Goal: Information Seeking & Learning: Learn about a topic

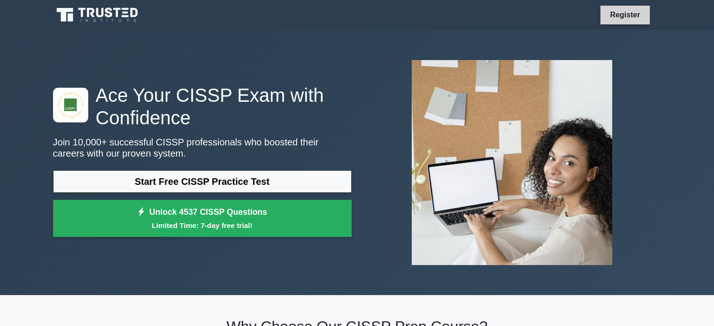
click at [626, 14] on link "Register" at bounding box center [625, 15] width 41 height 12
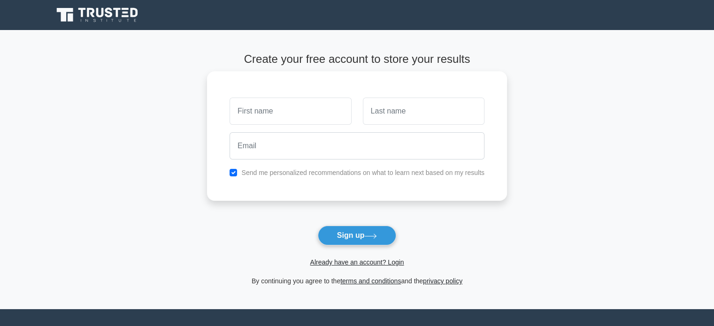
click at [287, 107] on input "text" at bounding box center [291, 111] width 122 height 27
type input "qwerty"
click at [409, 117] on input "text" at bounding box center [424, 111] width 122 height 27
type input "nmk"
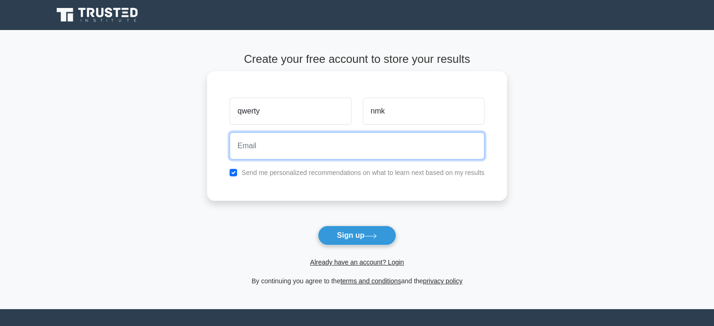
click at [345, 143] on input "email" at bounding box center [357, 145] width 255 height 27
type input "qwetynmk03@gmail.com"
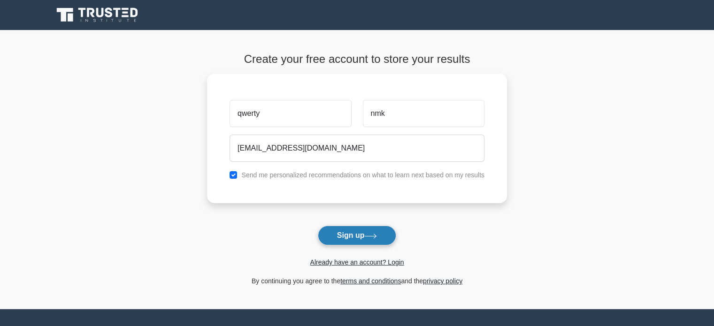
click at [367, 240] on button "Sign up" at bounding box center [357, 236] width 79 height 20
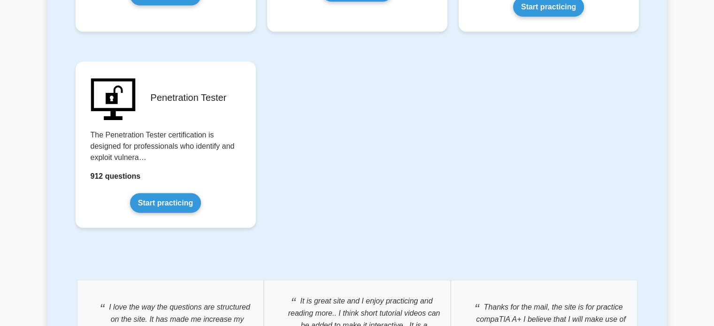
scroll to position [2121, 0]
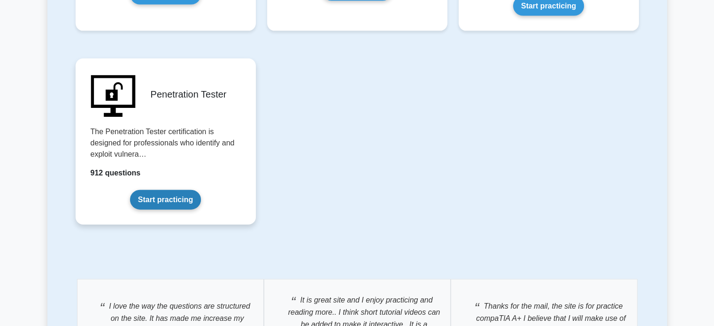
click at [174, 194] on link "Start practicing" at bounding box center [165, 200] width 71 height 20
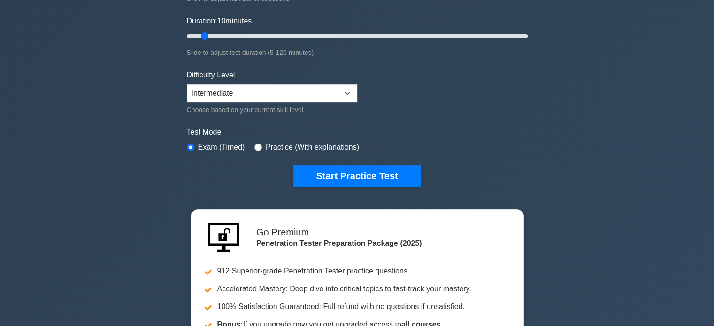
scroll to position [164, 0]
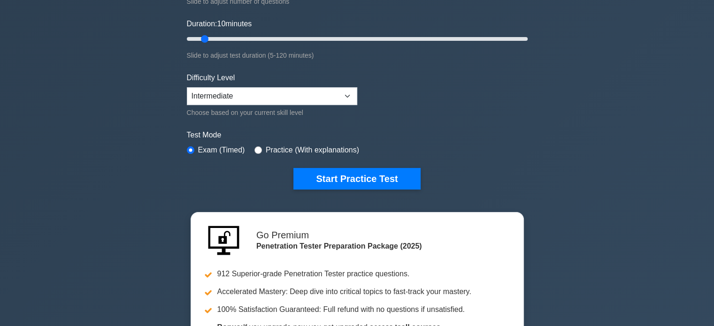
click at [323, 104] on div "Difficulty Level Beginner Intermediate Expert Choose based on your current skil…" at bounding box center [272, 95] width 171 height 46
click at [327, 99] on select "Beginner Intermediate Expert" at bounding box center [272, 96] width 171 height 18
click at [411, 84] on form "Topics Web Application Penetration Testing Network Penetration Testing Wireless…" at bounding box center [357, 44] width 341 height 290
click at [327, 98] on select "Beginner Intermediate Expert" at bounding box center [272, 96] width 171 height 18
select select "beginner"
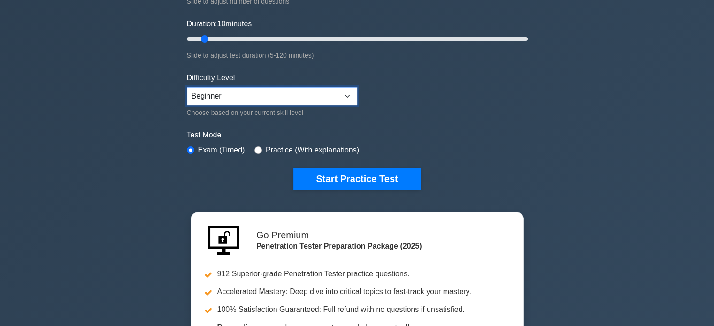
click at [187, 87] on select "Beginner Intermediate Expert" at bounding box center [272, 96] width 171 height 18
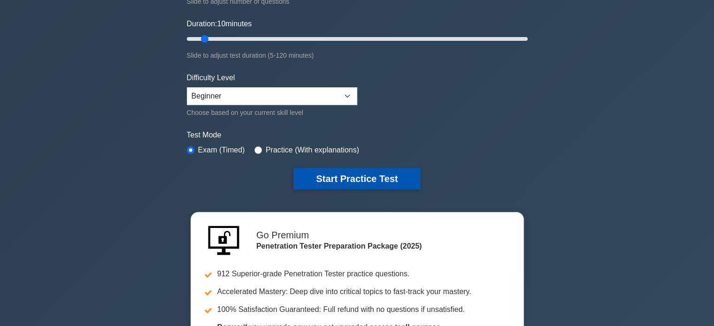
click at [355, 180] on button "Start Practice Test" at bounding box center [357, 179] width 127 height 22
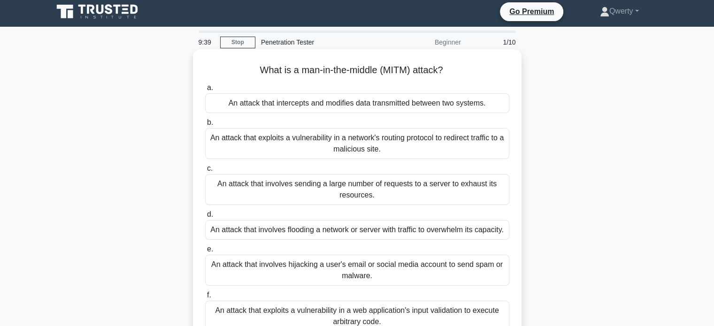
scroll to position [2, 0]
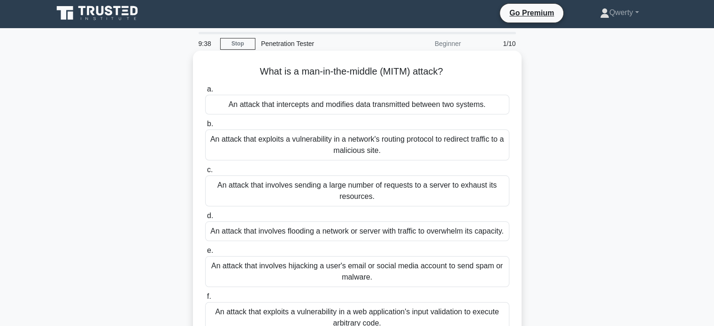
click at [373, 108] on div "An attack that intercepts and modifies data transmitted between two systems." at bounding box center [357, 105] width 304 height 20
click at [205, 93] on input "a. An attack that intercepts and modifies data transmitted between two systems." at bounding box center [205, 89] width 0 height 6
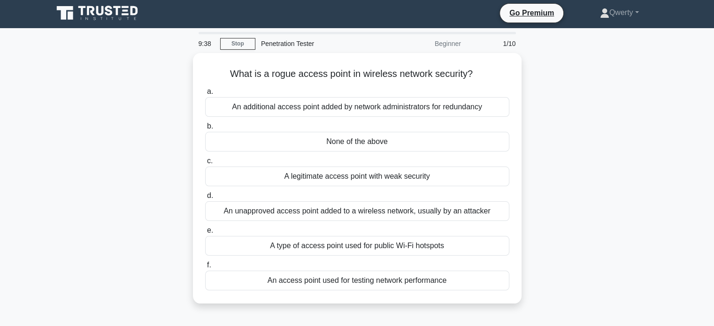
scroll to position [0, 0]
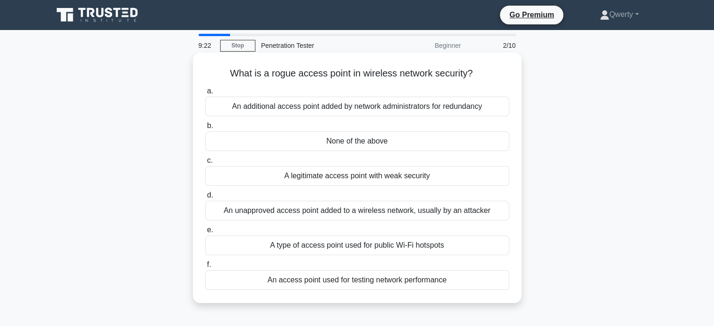
click at [390, 181] on div "A legitimate access point with weak security" at bounding box center [357, 176] width 304 height 20
click at [205, 164] on input "c. A legitimate access point with weak security" at bounding box center [205, 161] width 0 height 6
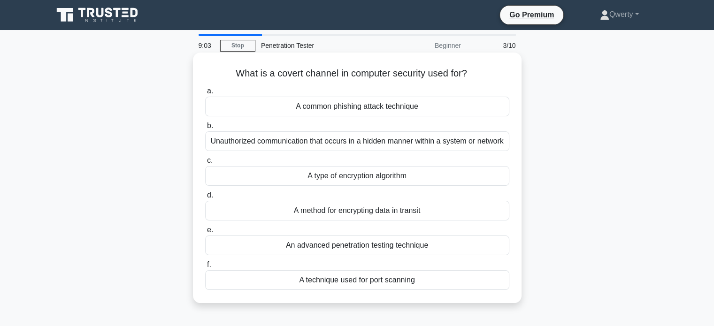
click at [461, 149] on div "Unauthorized communication that occurs in a hidden manner within a system or ne…" at bounding box center [357, 142] width 304 height 20
click at [205, 129] on input "b. Unauthorized communication that occurs in a hidden manner within a system or…" at bounding box center [205, 126] width 0 height 6
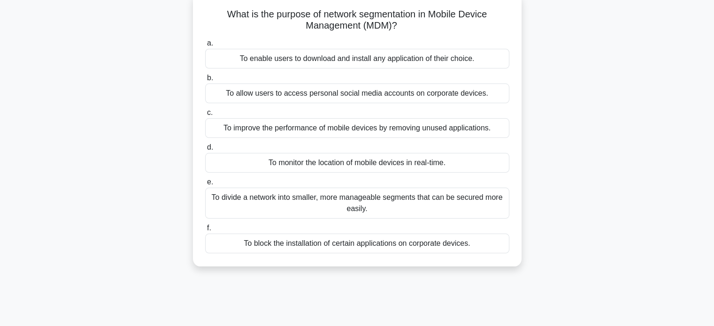
scroll to position [62, 0]
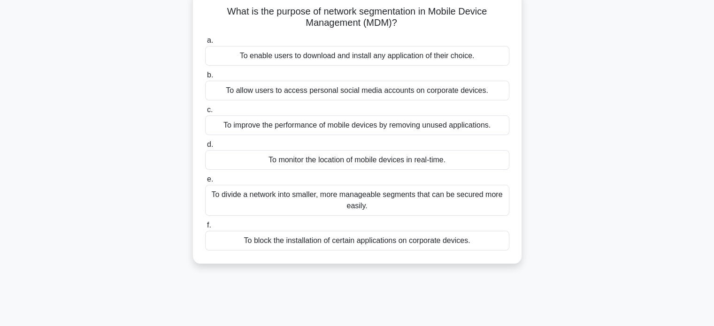
click at [511, 198] on div "e. To divide a network into smaller, more manageable segments that can be secur…" at bounding box center [358, 195] width 316 height 42
click at [458, 193] on div "To divide a network into smaller, more manageable segments that can be secured …" at bounding box center [357, 200] width 304 height 31
click at [205, 183] on input "e. To divide a network into smaller, more manageable segments that can be secur…" at bounding box center [205, 180] width 0 height 6
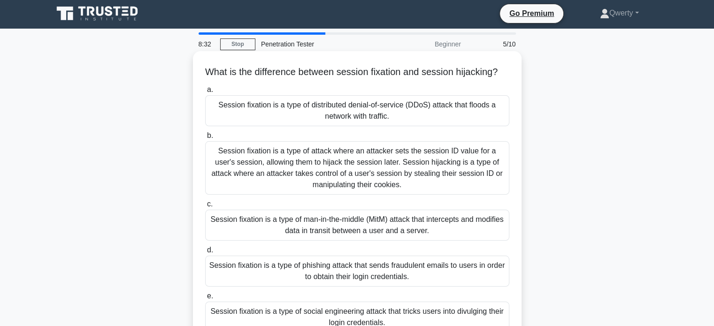
scroll to position [0, 0]
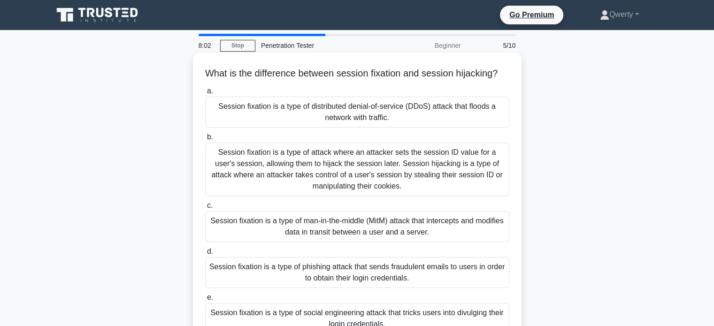
click at [427, 193] on div "Session fixation is a type of attack where an attacker sets the session ID valu…" at bounding box center [357, 170] width 304 height 54
click at [205, 140] on input "b. Session fixation is a type of attack where an attacker sets the session ID v…" at bounding box center [205, 137] width 0 height 6
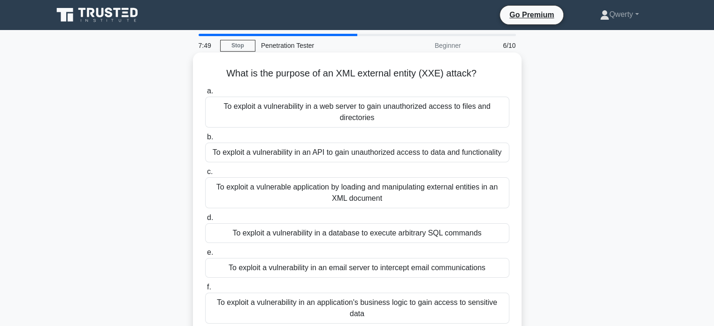
click at [483, 188] on div "To exploit a vulnerable application by loading and manipulating external entiti…" at bounding box center [357, 193] width 304 height 31
click at [205, 175] on input "c. To exploit a vulnerable application by loading and manipulating external ent…" at bounding box center [205, 172] width 0 height 6
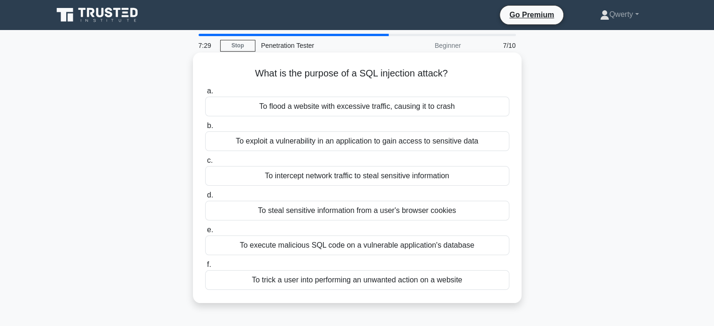
click at [440, 246] on div "To execute malicious SQL code on a vulnerable application's database" at bounding box center [357, 246] width 304 height 20
click at [205, 233] on input "e. To execute malicious SQL code on a vulnerable application's database" at bounding box center [205, 230] width 0 height 6
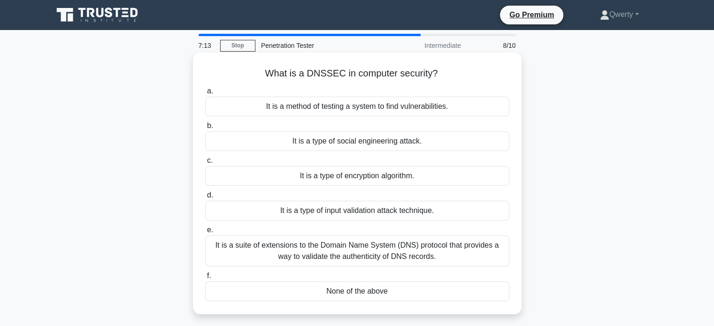
click at [434, 262] on div "It is a suite of extensions to the Domain Name System (DNS) protocol that provi…" at bounding box center [357, 251] width 304 height 31
click at [205, 233] on input "e. It is a suite of extensions to the Domain Name System (DNS) protocol that pr…" at bounding box center [205, 230] width 0 height 6
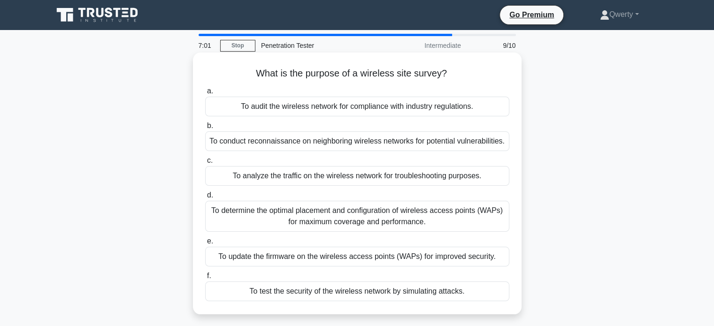
click at [388, 290] on div "To test the security of the wireless network by simulating attacks." at bounding box center [357, 292] width 304 height 20
click at [205, 279] on input "f. To test the security of the wireless network by simulating attacks." at bounding box center [205, 276] width 0 height 6
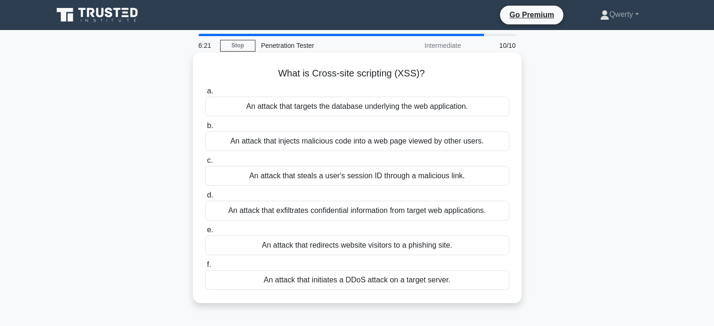
click at [473, 182] on div "An attack that steals a user's session ID through a malicious link." at bounding box center [357, 176] width 304 height 20
click at [205, 164] on input "c. An attack that steals a user's session ID through a malicious link." at bounding box center [205, 161] width 0 height 6
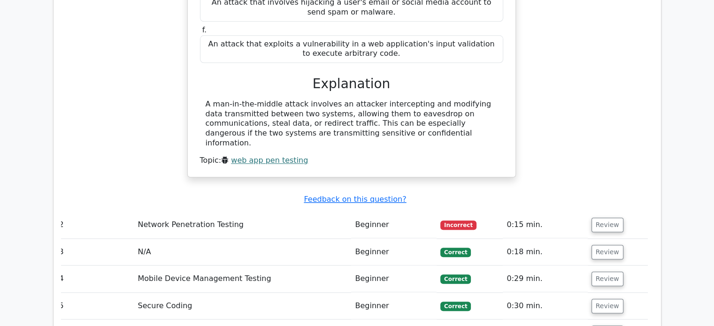
scroll to position [981, 0]
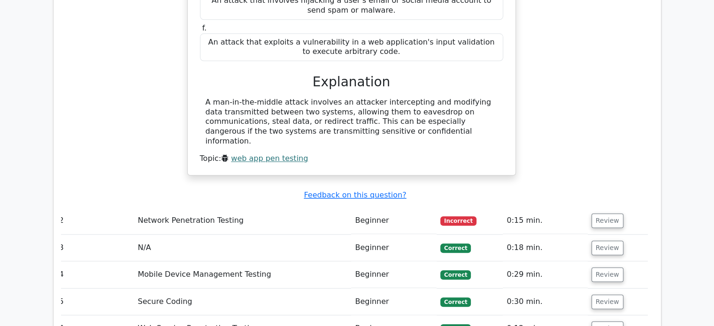
click at [432, 208] on td "Beginner" at bounding box center [393, 221] width 85 height 27
click at [592, 214] on button "Review" at bounding box center [608, 221] width 32 height 15
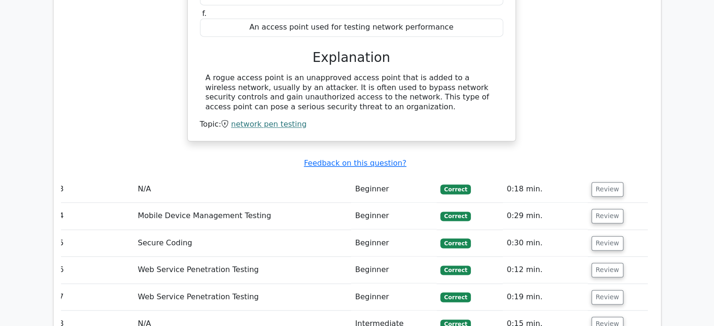
scroll to position [1405, 0]
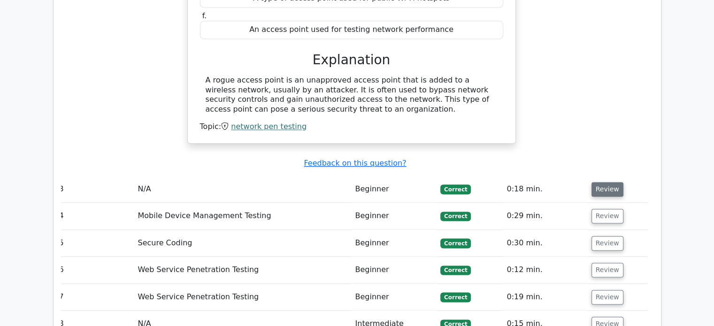
click at [614, 182] on button "Review" at bounding box center [608, 189] width 32 height 15
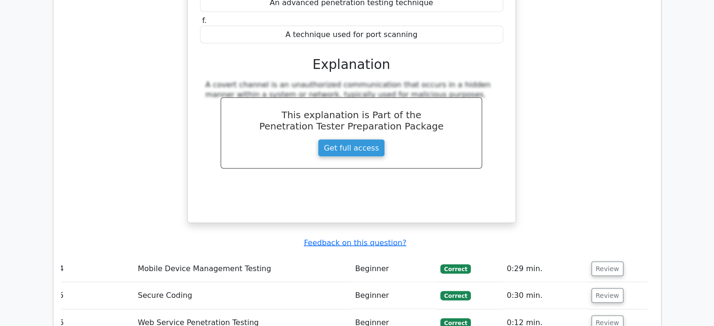
scroll to position [1802, 0]
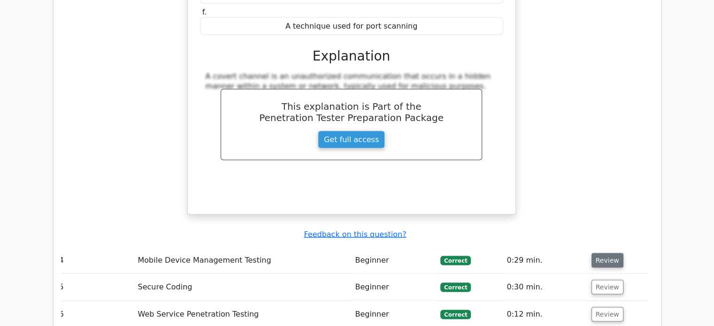
click at [604, 254] on button "Review" at bounding box center [608, 261] width 32 height 15
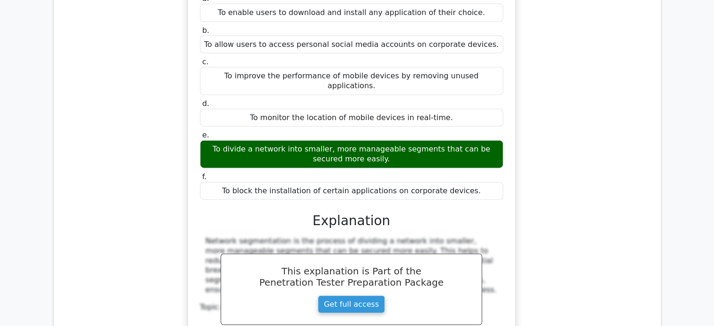
scroll to position [2127, 0]
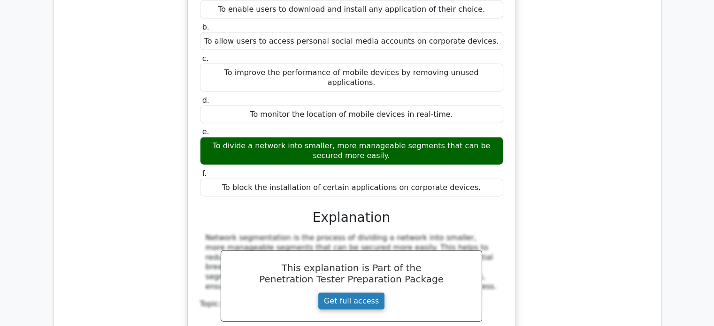
click at [357, 293] on link "Get full access" at bounding box center [351, 302] width 67 height 18
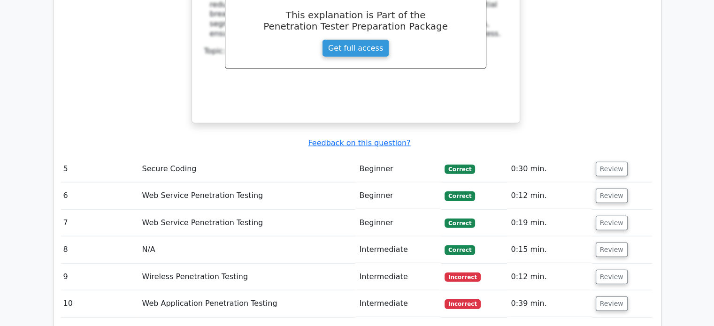
scroll to position [0, 6]
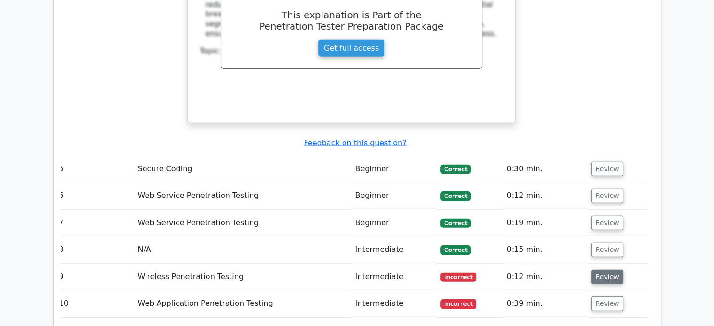
click at [601, 270] on button "Review" at bounding box center [608, 277] width 32 height 15
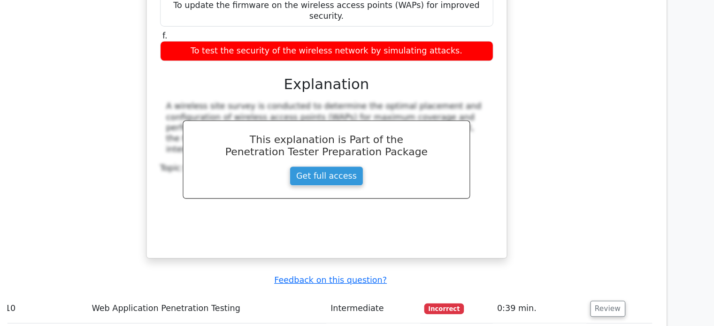
scroll to position [2837, 0]
click at [605, 303] on button "Review" at bounding box center [608, 310] width 32 height 15
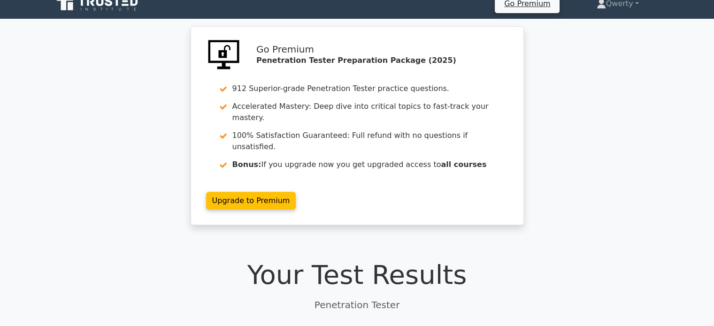
scroll to position [0, 0]
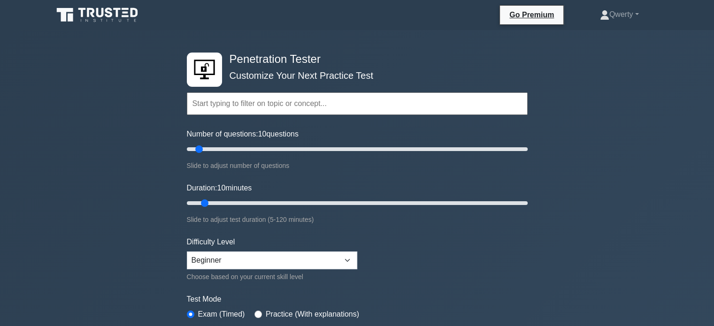
click at [63, 18] on icon at bounding box center [64, 15] width 16 height 14
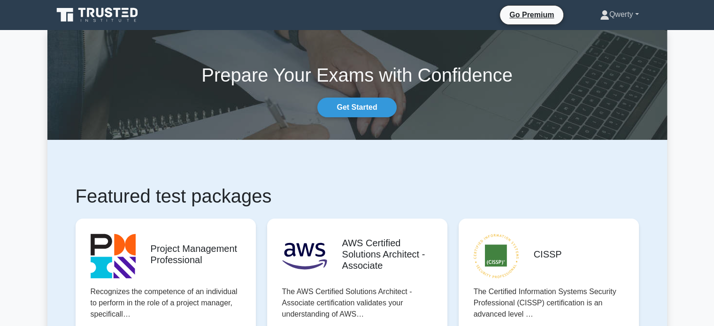
click at [624, 13] on link "Qwerty" at bounding box center [620, 14] width 84 height 19
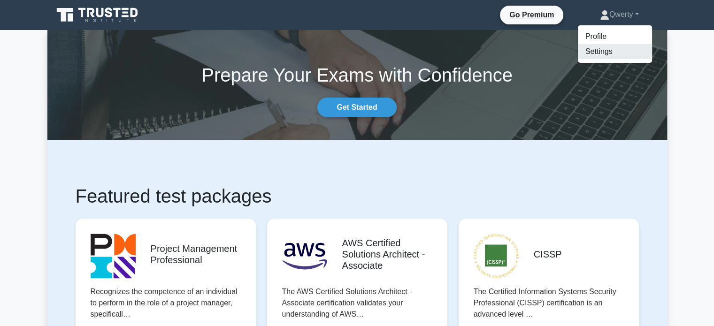
click at [605, 56] on link "Settings" at bounding box center [615, 51] width 74 height 15
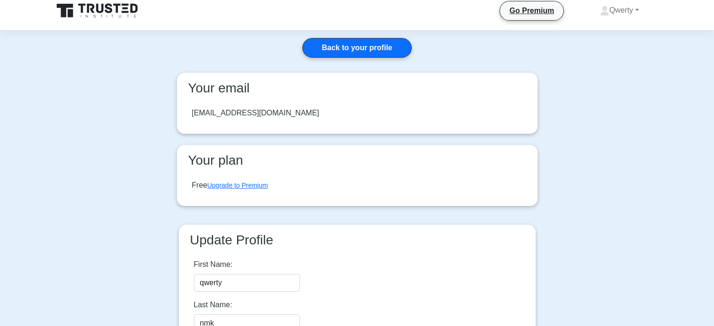
scroll to position [11, 0]
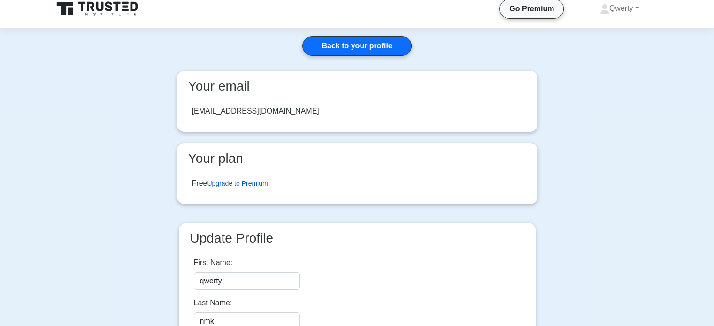
click at [238, 180] on link "Upgrade to Premium" at bounding box center [237, 184] width 61 height 8
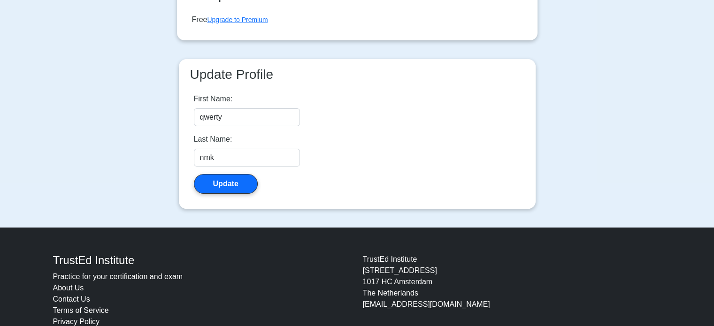
scroll to position [168, 0]
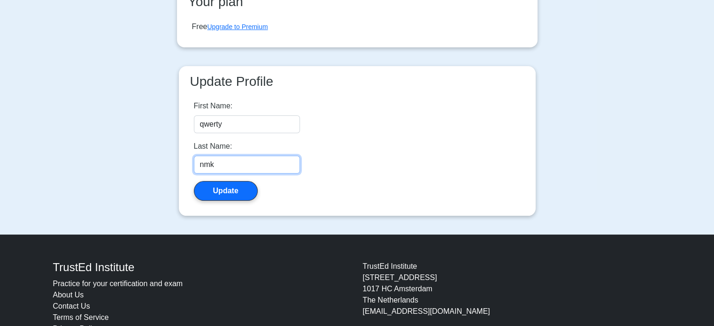
click at [233, 168] on input "nmk" at bounding box center [247, 165] width 106 height 18
type input "n"
type input "alert("hello")"
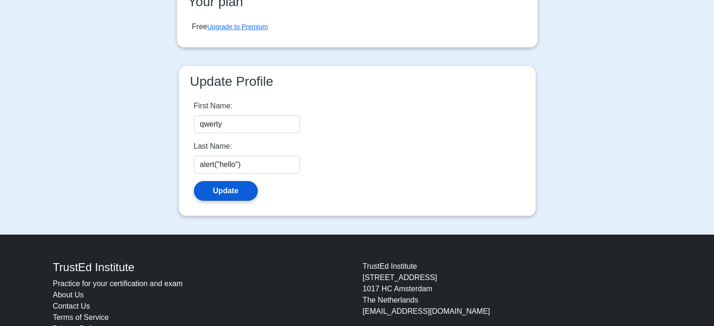
click at [233, 193] on button "Update" at bounding box center [226, 191] width 64 height 20
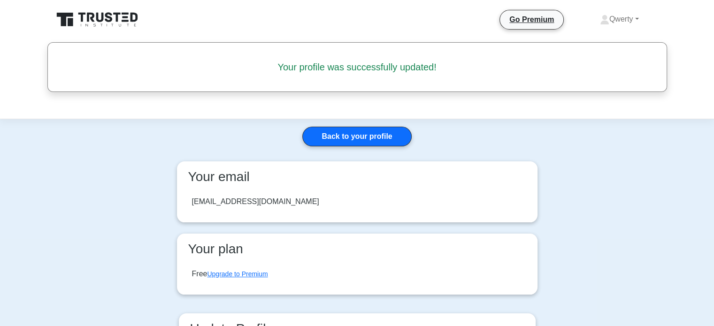
click at [86, 15] on icon at bounding box center [98, 20] width 90 height 18
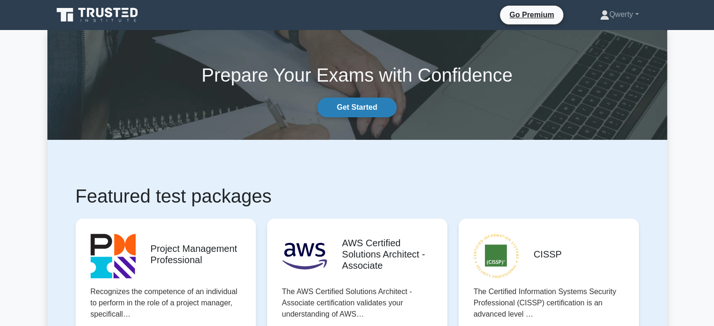
click at [372, 107] on link "Get Started" at bounding box center [357, 108] width 79 height 20
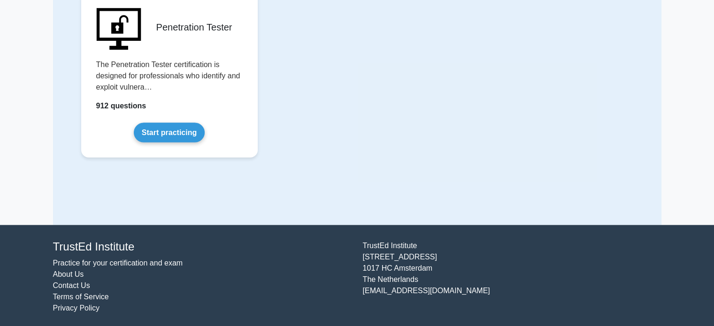
scroll to position [2086, 0]
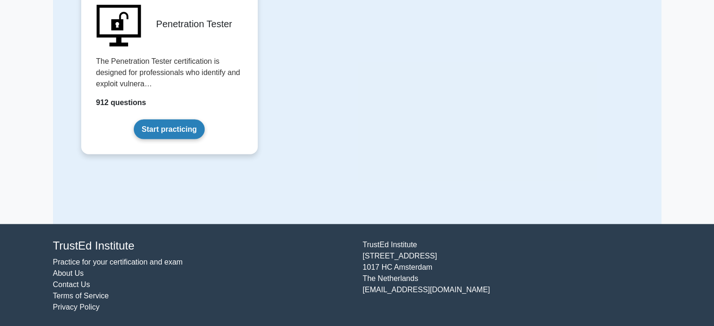
click at [179, 139] on link "Start practicing" at bounding box center [169, 130] width 71 height 20
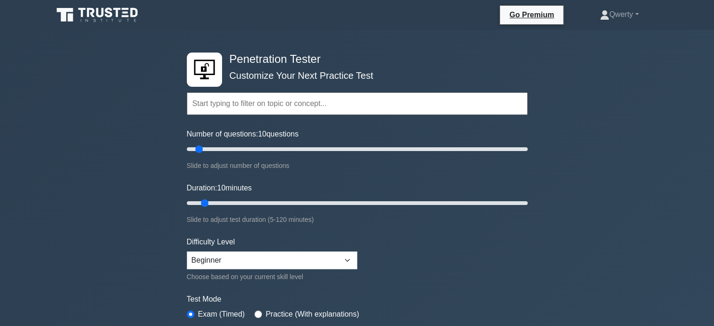
click at [247, 108] on input "text" at bounding box center [357, 104] width 341 height 23
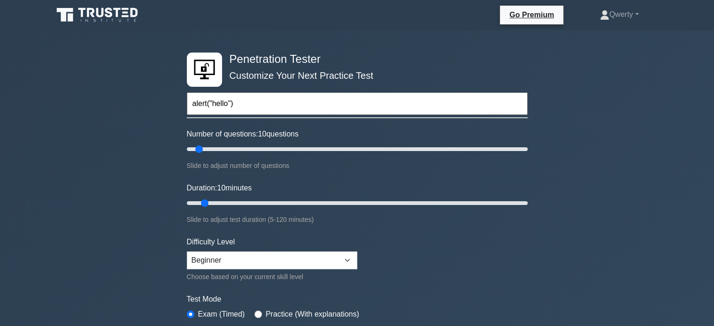
click at [303, 99] on input "alert("hello")" at bounding box center [357, 104] width 341 height 23
type input "alert("hello")"
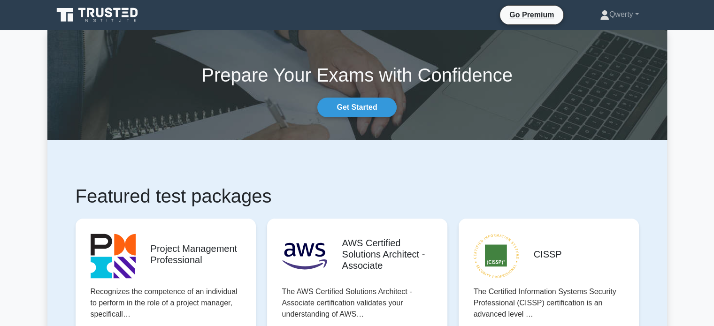
drag, startPoint x: 0, startPoint y: 0, endPoint x: 118, endPoint y: 120, distance: 168.7
click at [118, 120] on section "Prepare Your Exams with Confidence Get Started" at bounding box center [357, 85] width 620 height 110
